Goal: Check status

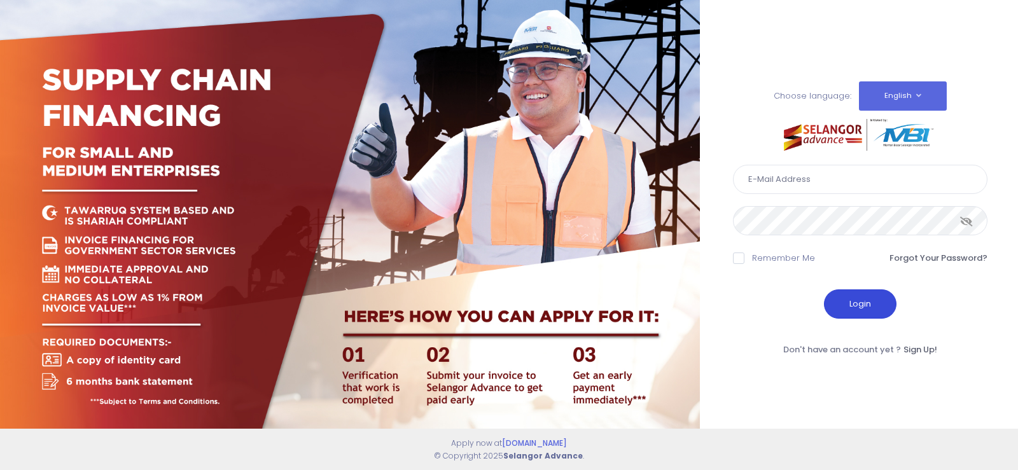
type input "fcd@janatanmia.com.my"
click at [864, 308] on button "Login" at bounding box center [860, 303] width 73 height 29
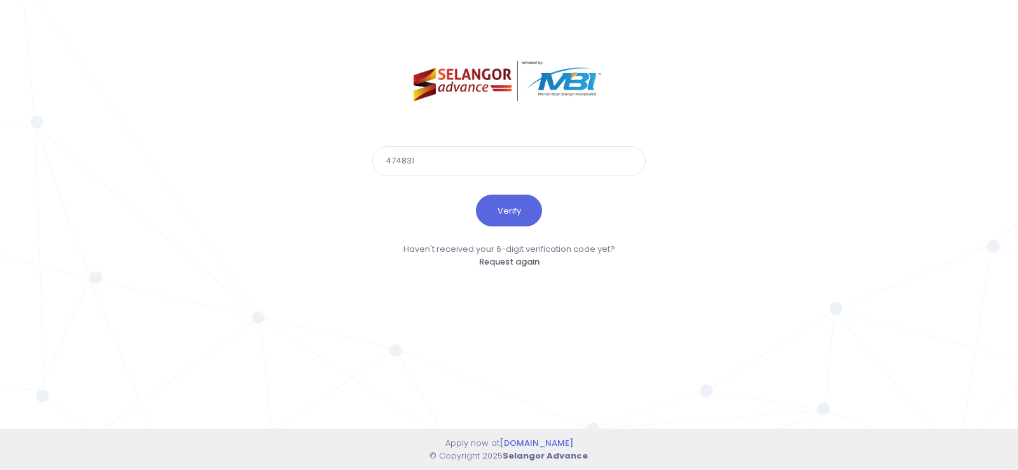
type input "474831"
click at [476, 195] on button "Verify" at bounding box center [509, 211] width 66 height 32
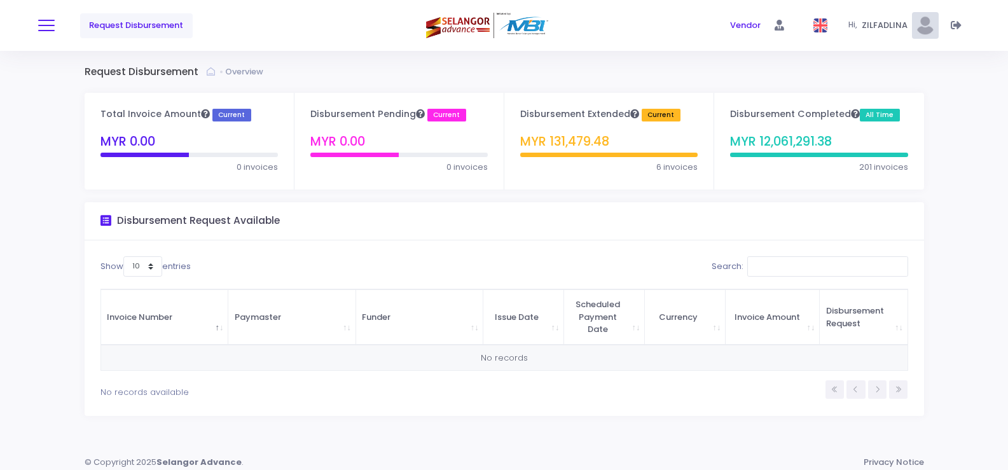
click at [47, 32] on button at bounding box center [46, 25] width 17 height 17
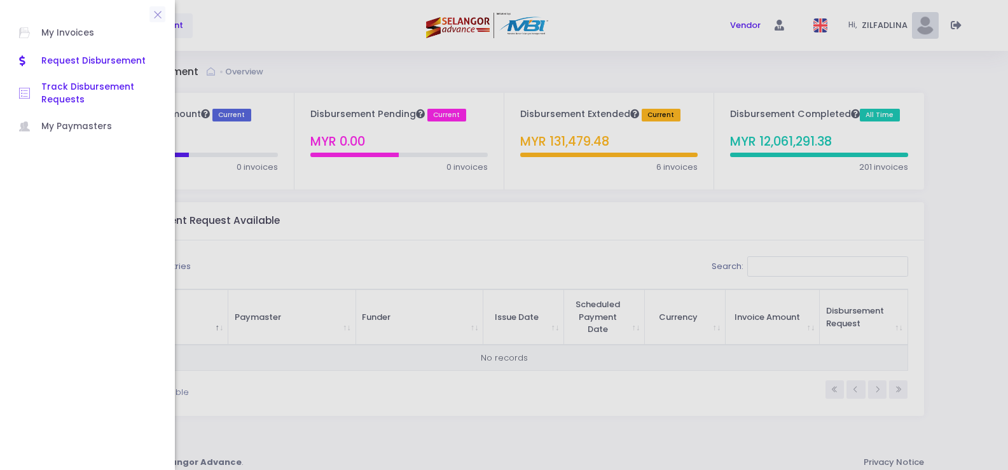
click at [68, 86] on span "Track Disbursement Requests" at bounding box center [98, 94] width 114 height 26
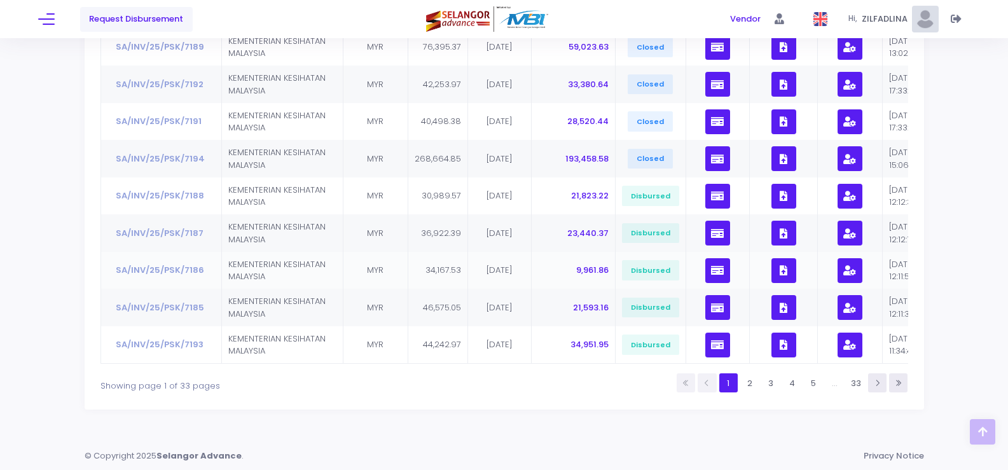
scroll to position [294, 0]
